Goal: Contribute content: Add original content to the website for others to see

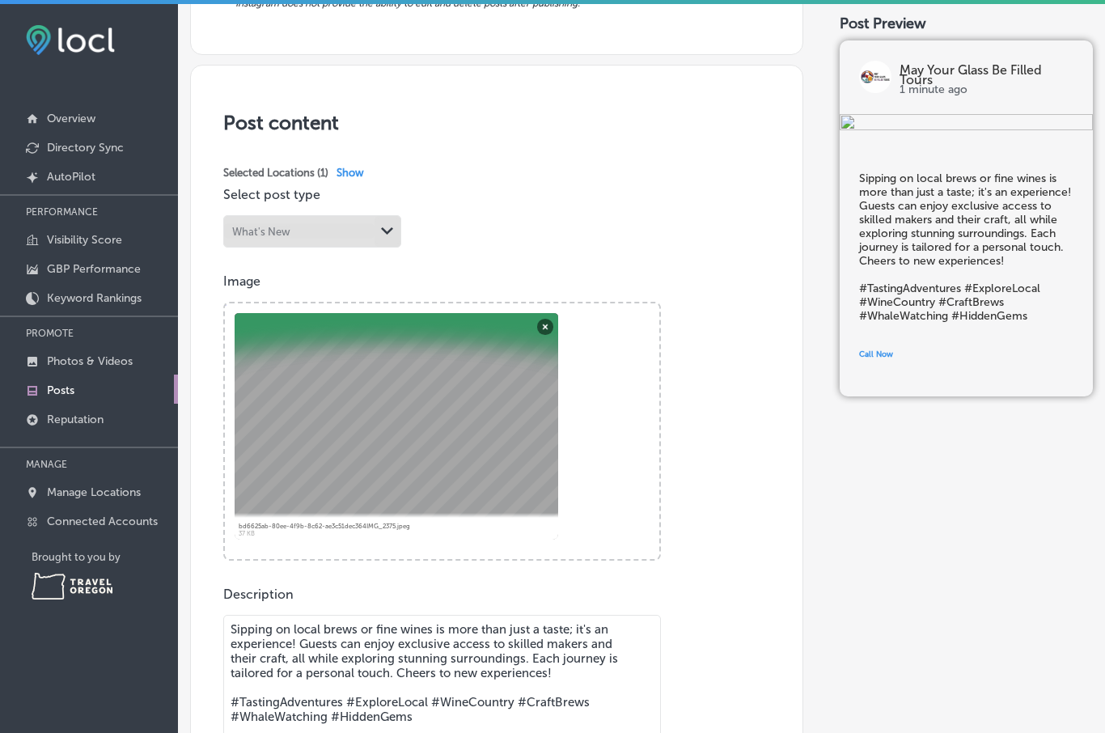
scroll to position [233, 0]
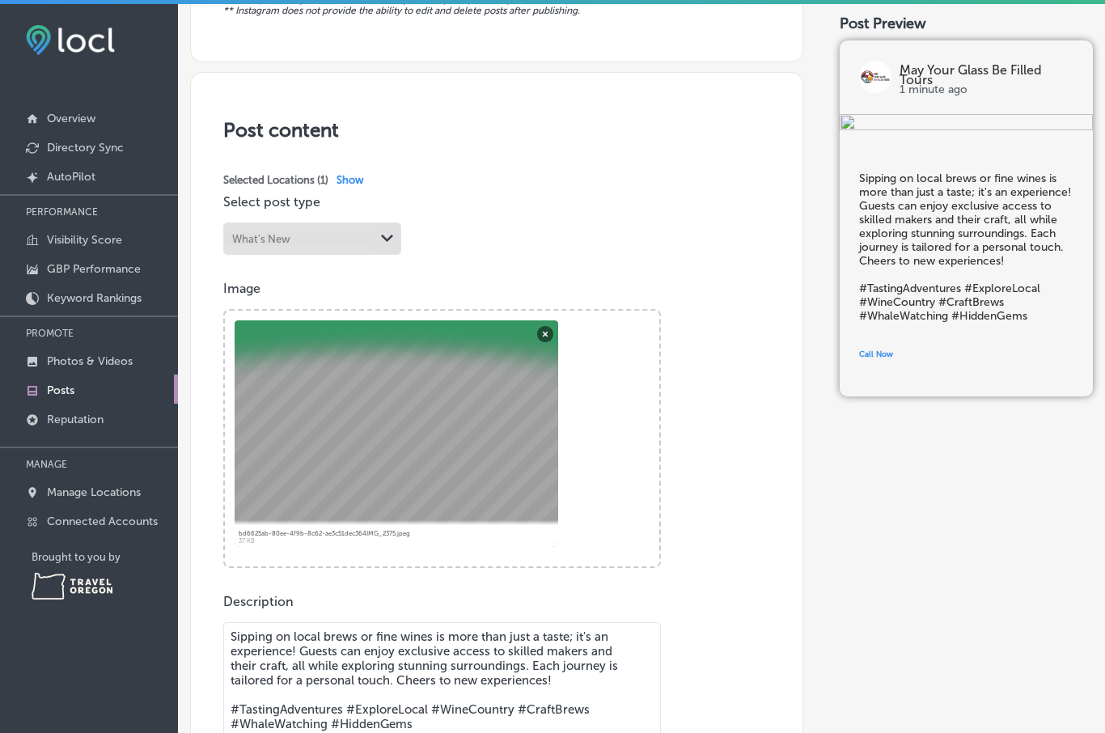
click at [538, 336] on button "Remove" at bounding box center [545, 333] width 16 height 16
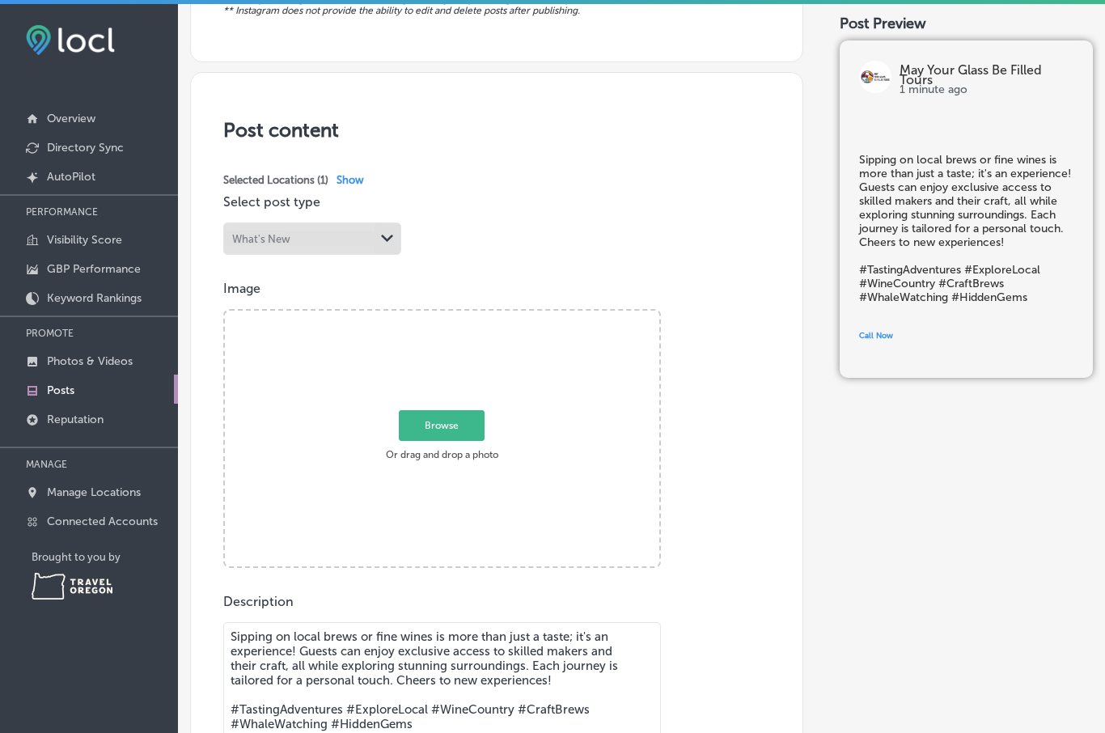
click at [463, 430] on span "Browse" at bounding box center [442, 424] width 86 height 31
click at [463, 316] on input "Browse Or drag and drop a photo" at bounding box center [442, 313] width 435 height 5
type input "C:\fakepath\IMG_2589.jpeg"
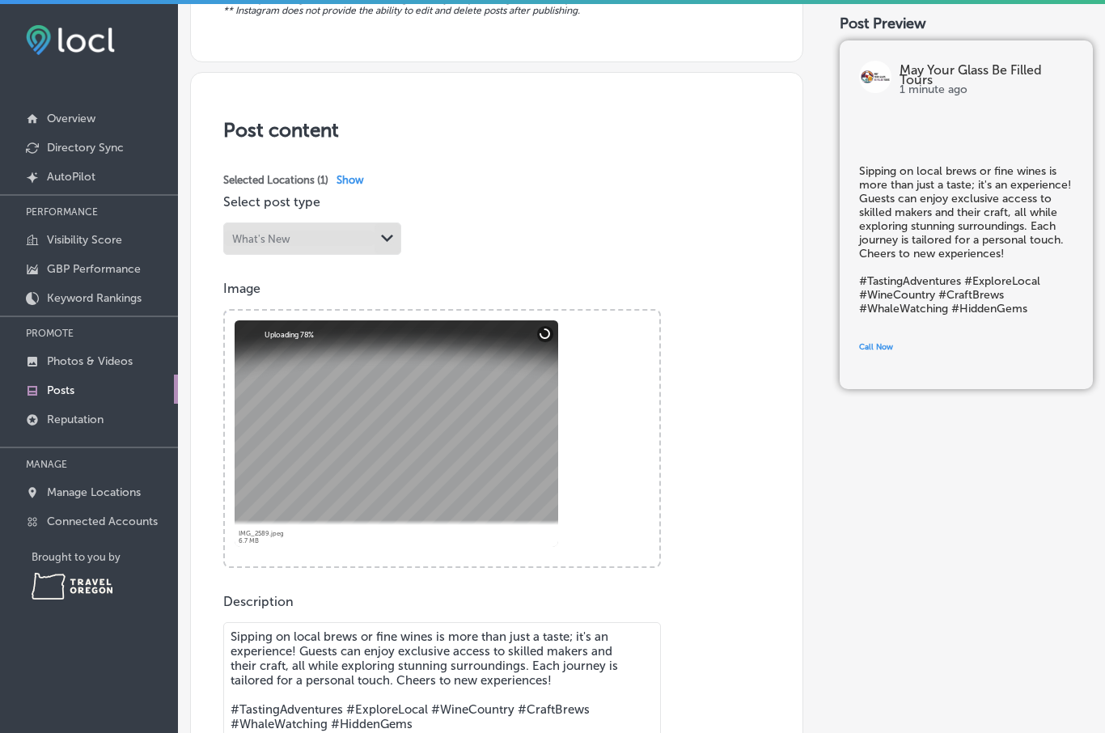
scroll to position [228, 0]
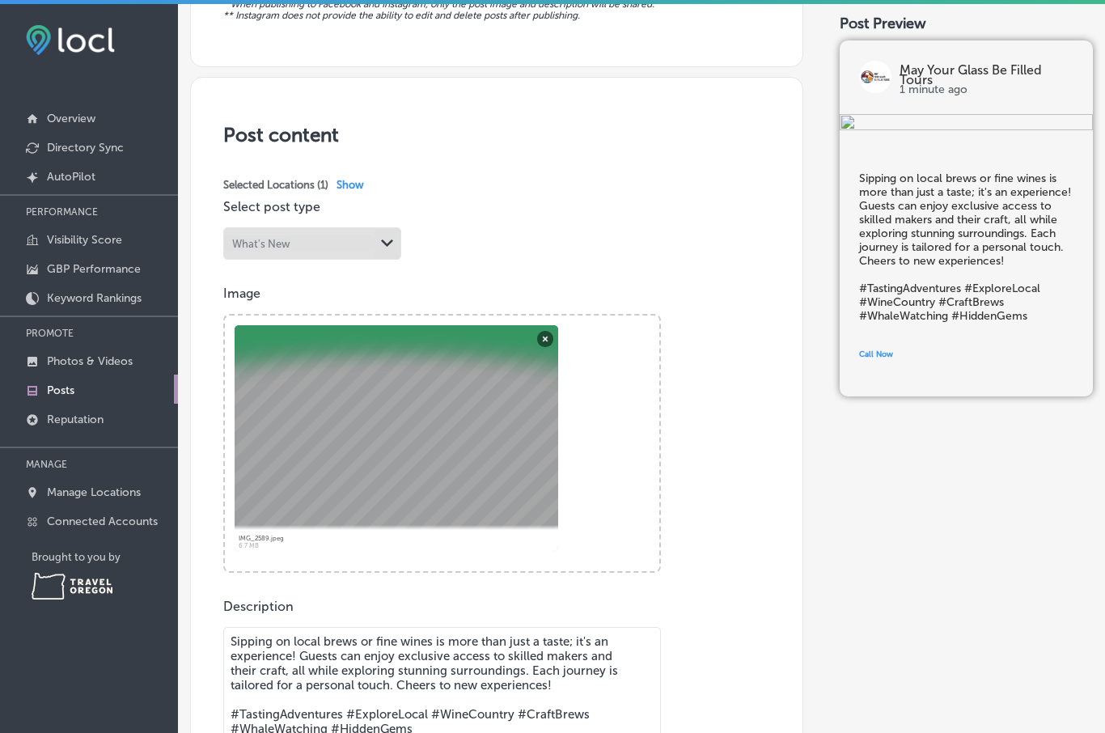
click at [541, 342] on button "Remove" at bounding box center [545, 338] width 16 height 16
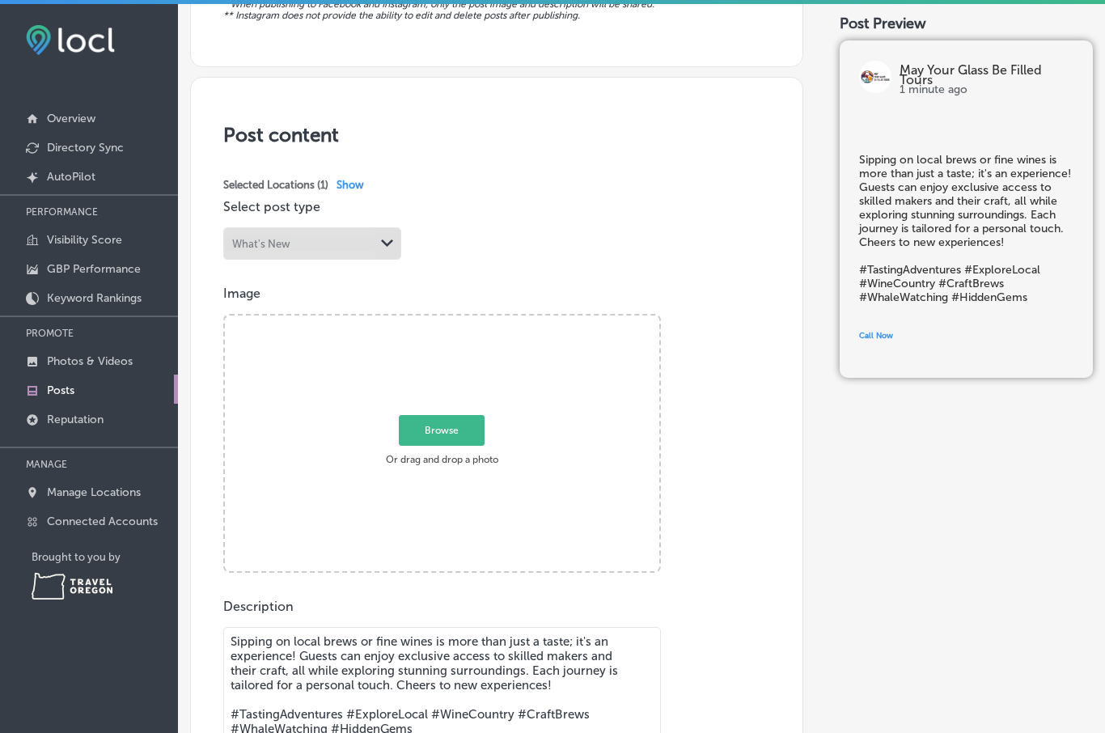
click at [448, 438] on span "Browse" at bounding box center [442, 430] width 86 height 31
click at [448, 320] on input "Browse Or drag and drop a photo" at bounding box center [442, 318] width 435 height 5
type input "C:\fakepath\IMG_2585.jpeg"
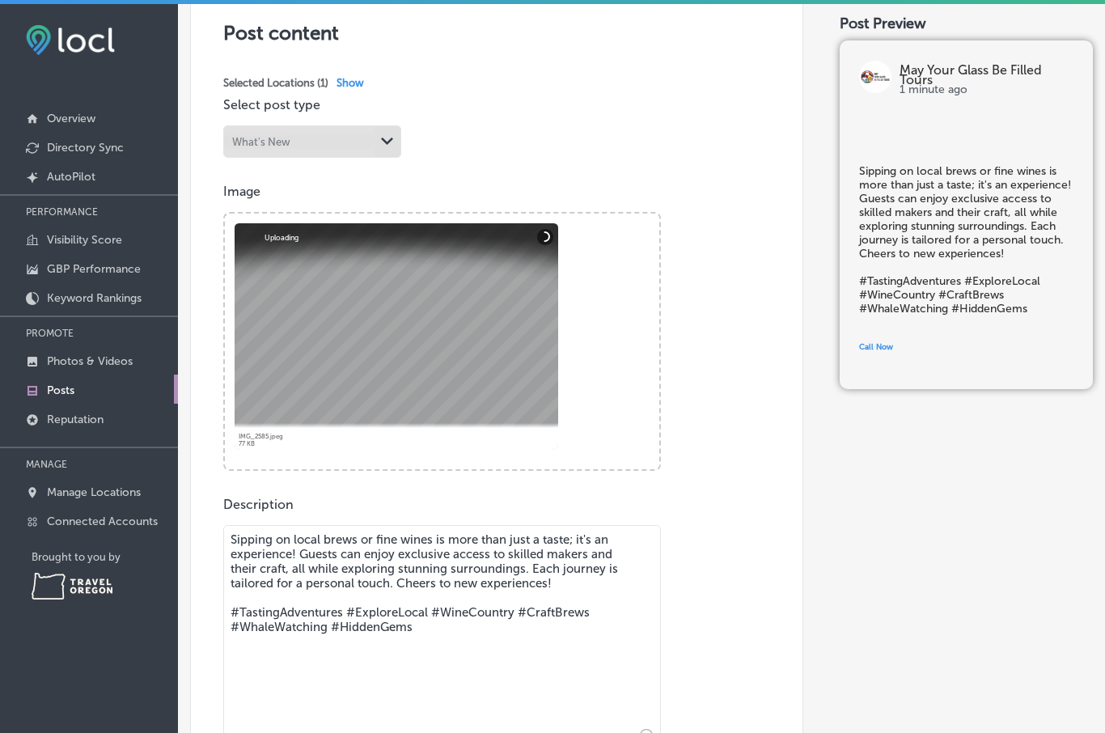
scroll to position [332, 0]
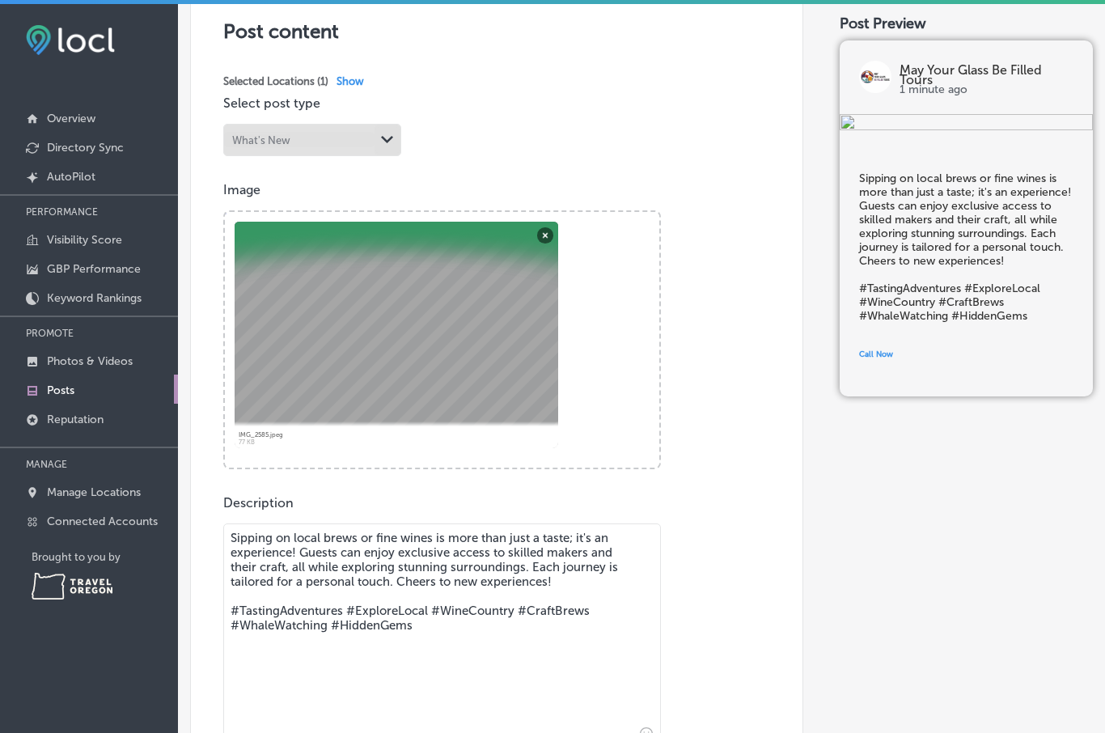
click at [257, 570] on textarea "Sipping on local brews or fine wines is more than just a taste; it's an experie…" at bounding box center [442, 637] width 438 height 227
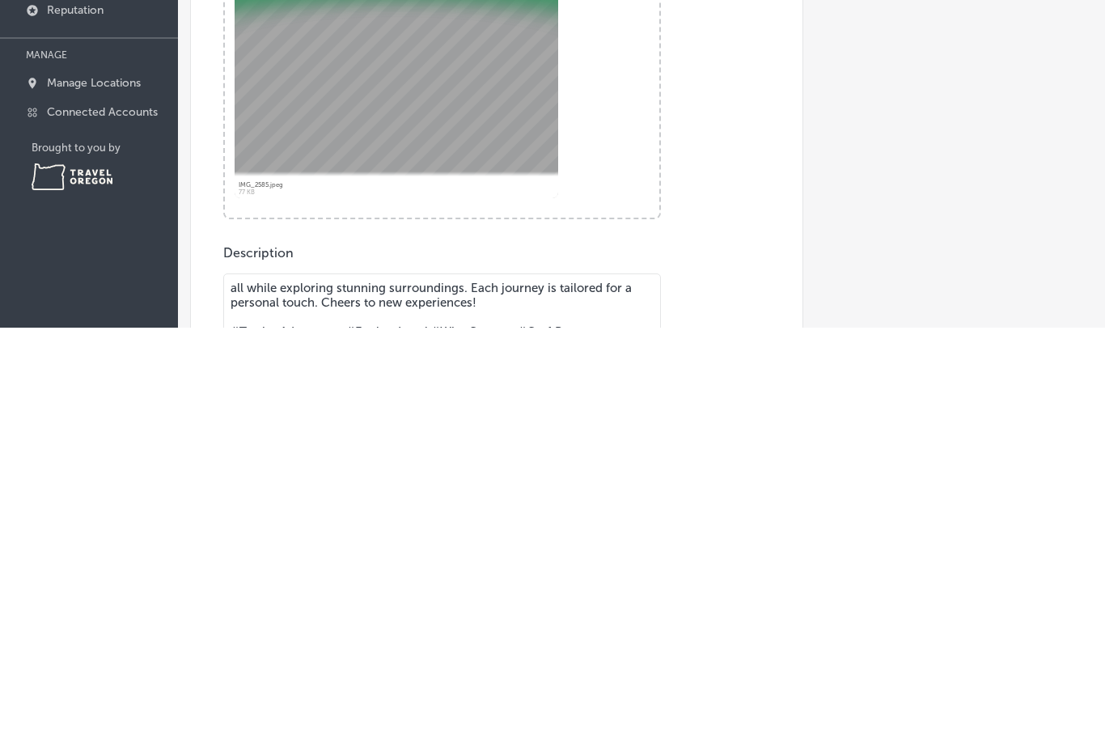
scroll to position [174, 0]
paste textarea "Golden hour on the [US_STATE] Coast 🌅 There’s something peaceful about watching…"
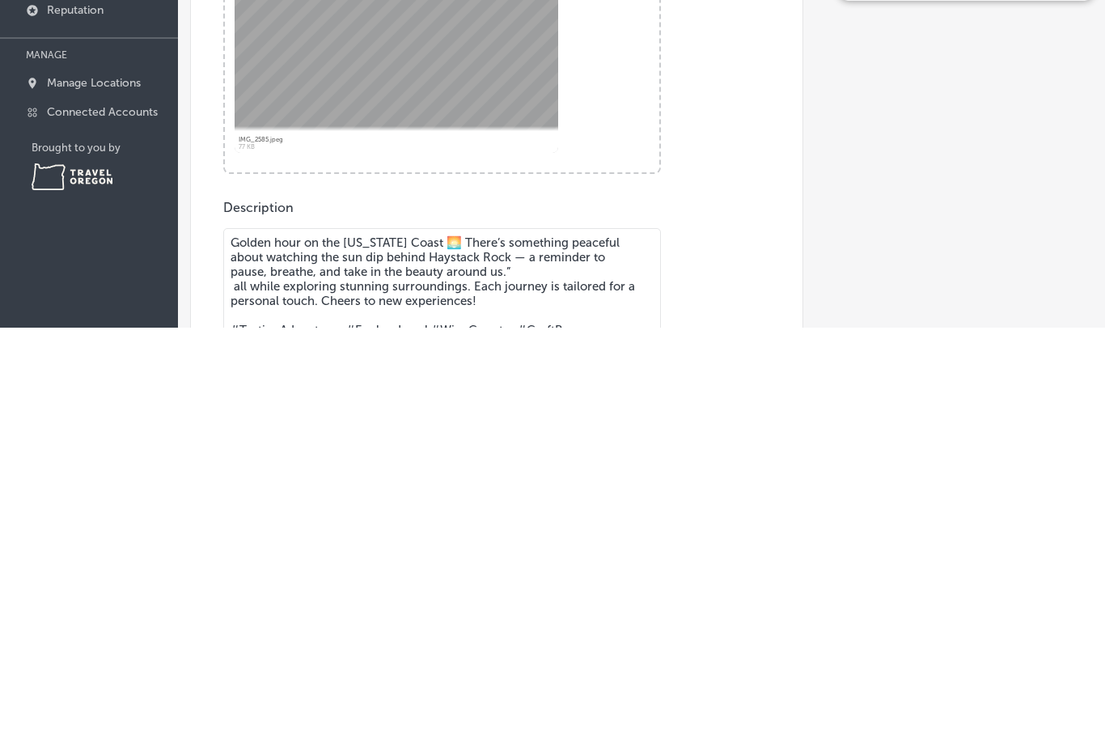
scroll to position [223, 0]
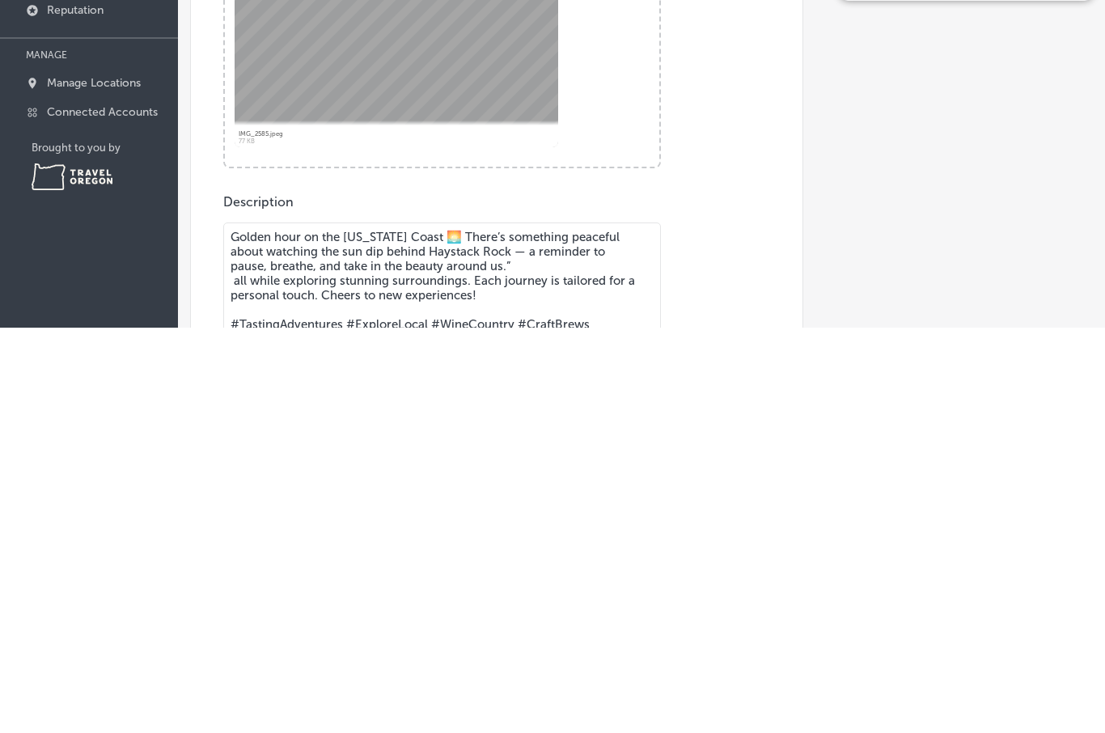
click at [446, 628] on textarea "Golden hour on the [US_STATE] Coast 🌅 There’s something peaceful about watching…" at bounding box center [442, 741] width 438 height 227
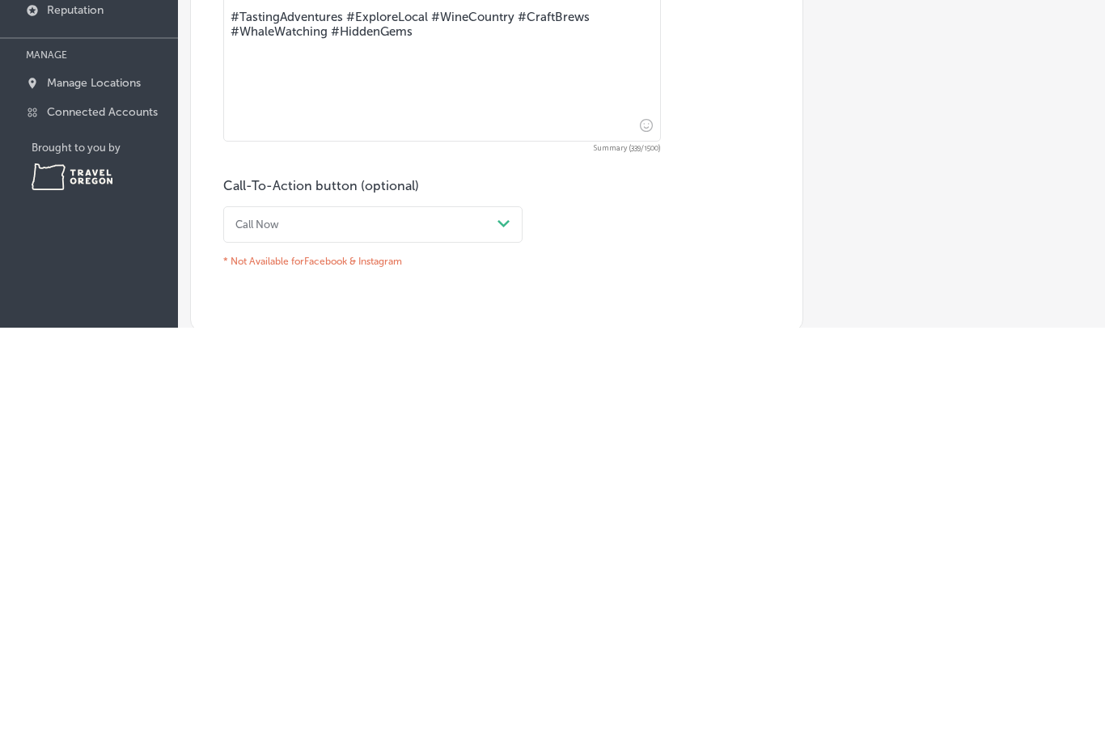
scroll to position [532, 0]
type textarea "Golden hour on the [US_STATE] Coast 🌅 There’s something peaceful about watching…"
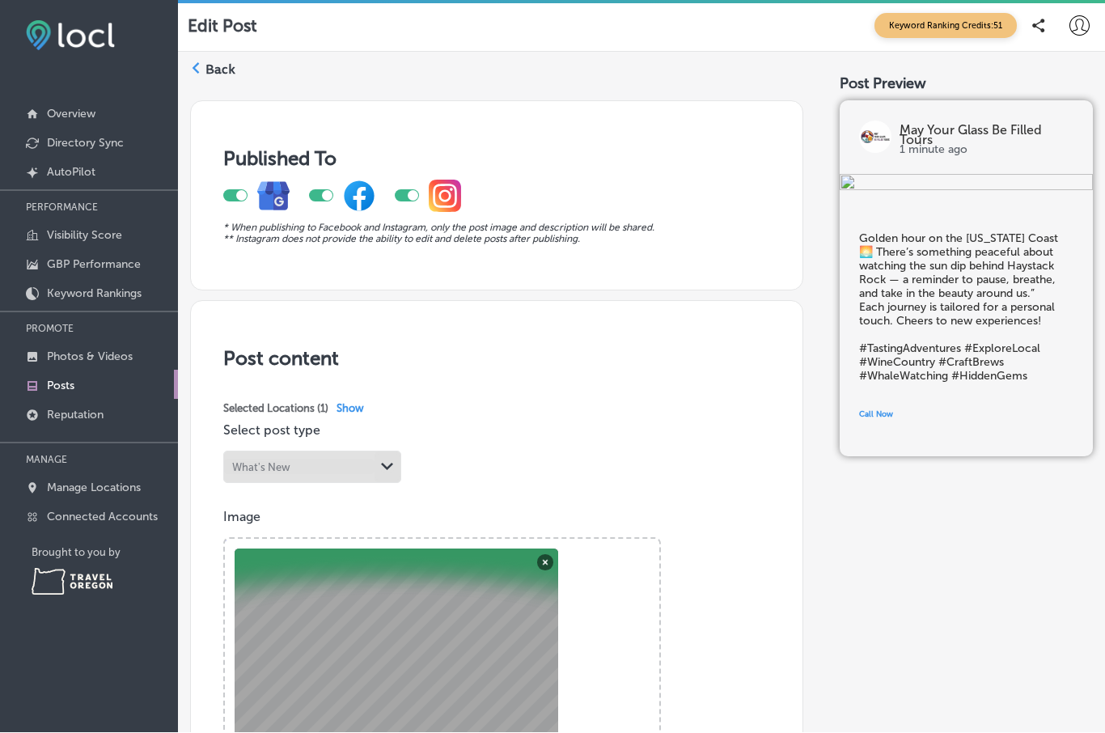
scroll to position [0, 0]
click at [407, 190] on div at bounding box center [407, 196] width 24 height 12
checkbox input "false"
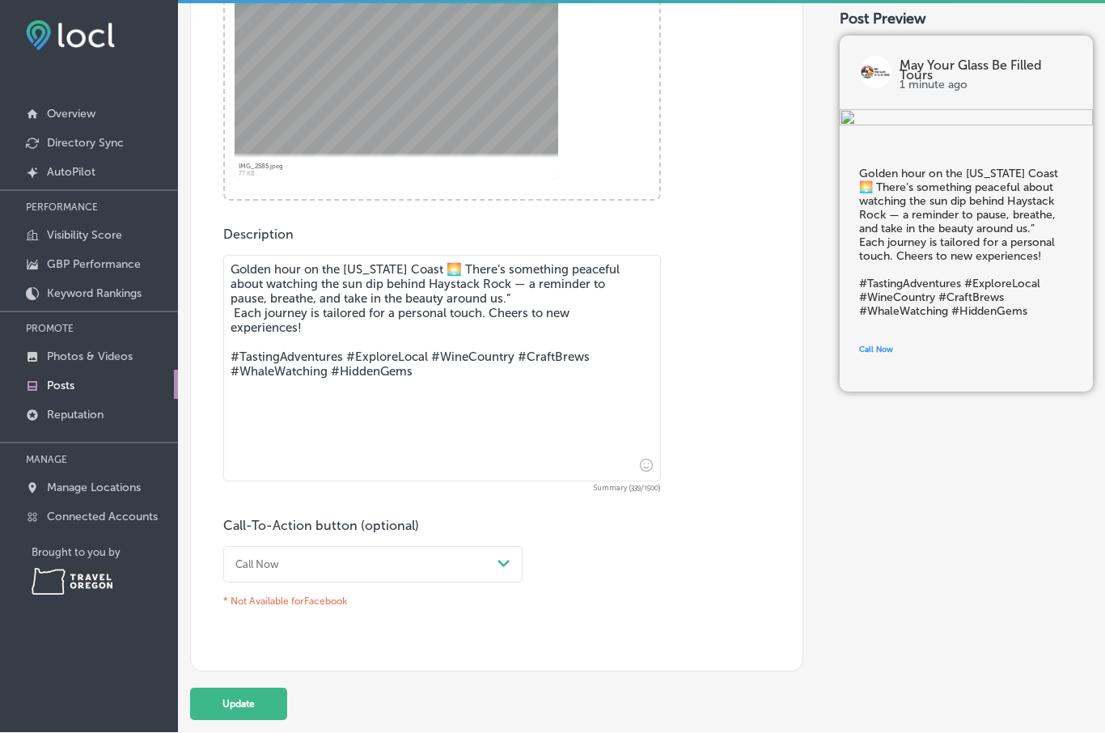
scroll to position [619, 0]
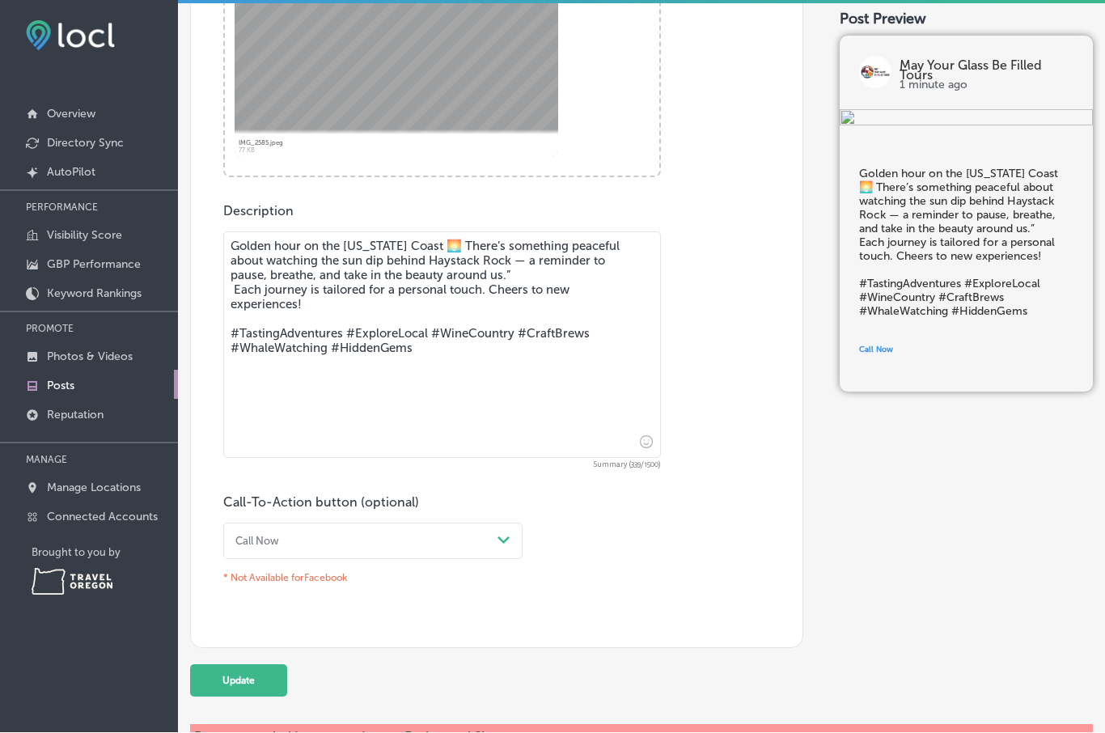
click at [255, 665] on button "Update" at bounding box center [238, 681] width 97 height 32
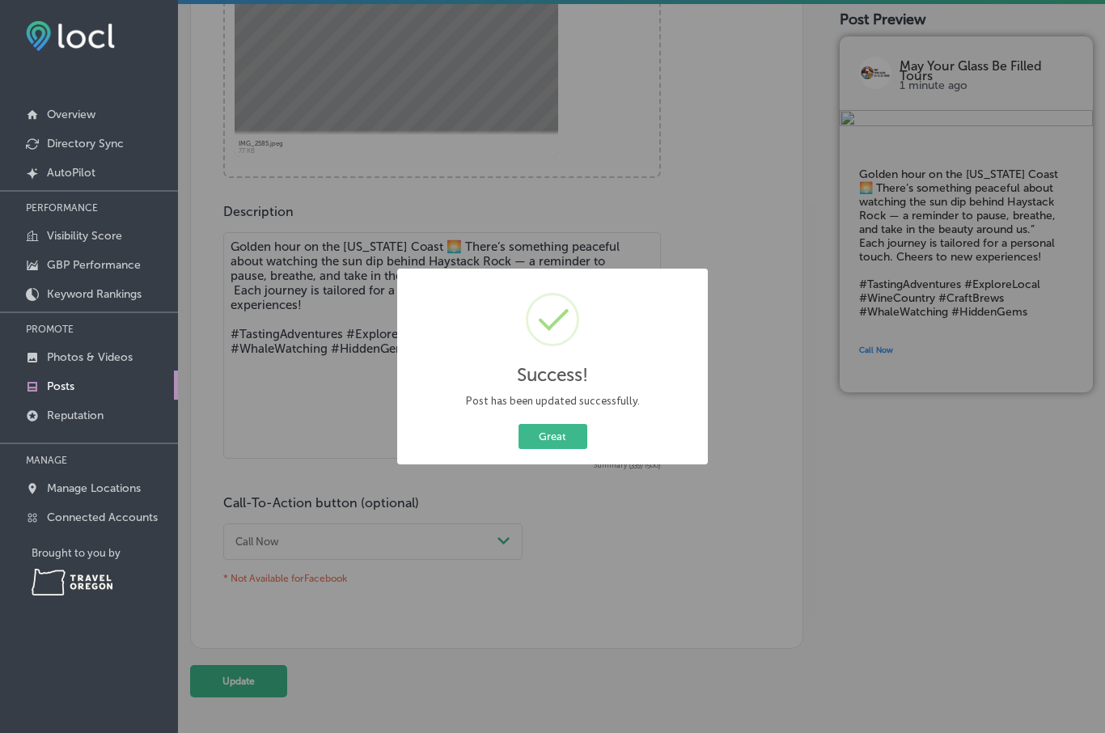
click at [561, 434] on button "Great" at bounding box center [553, 436] width 69 height 25
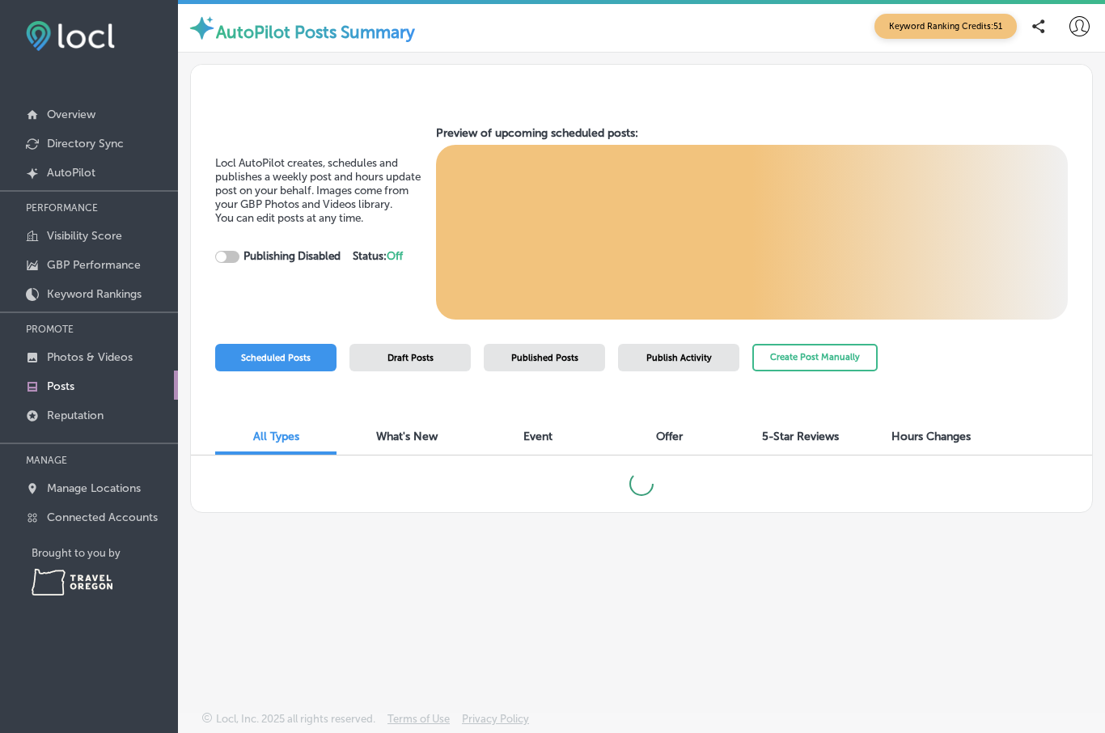
checkbox input "true"
